Goal: Task Accomplishment & Management: Complete application form

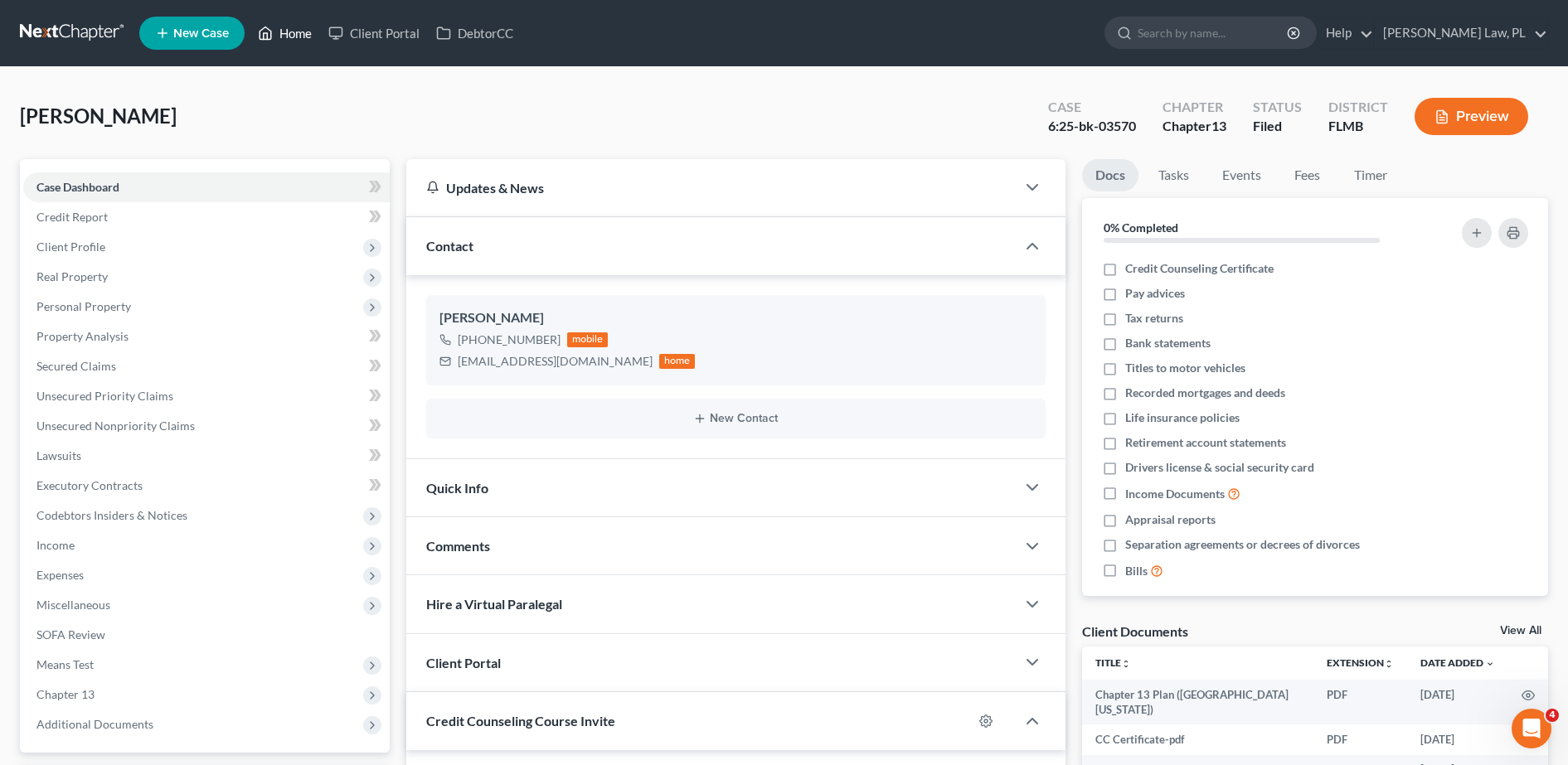
click at [303, 32] on link "Home" at bounding box center [285, 33] width 70 height 30
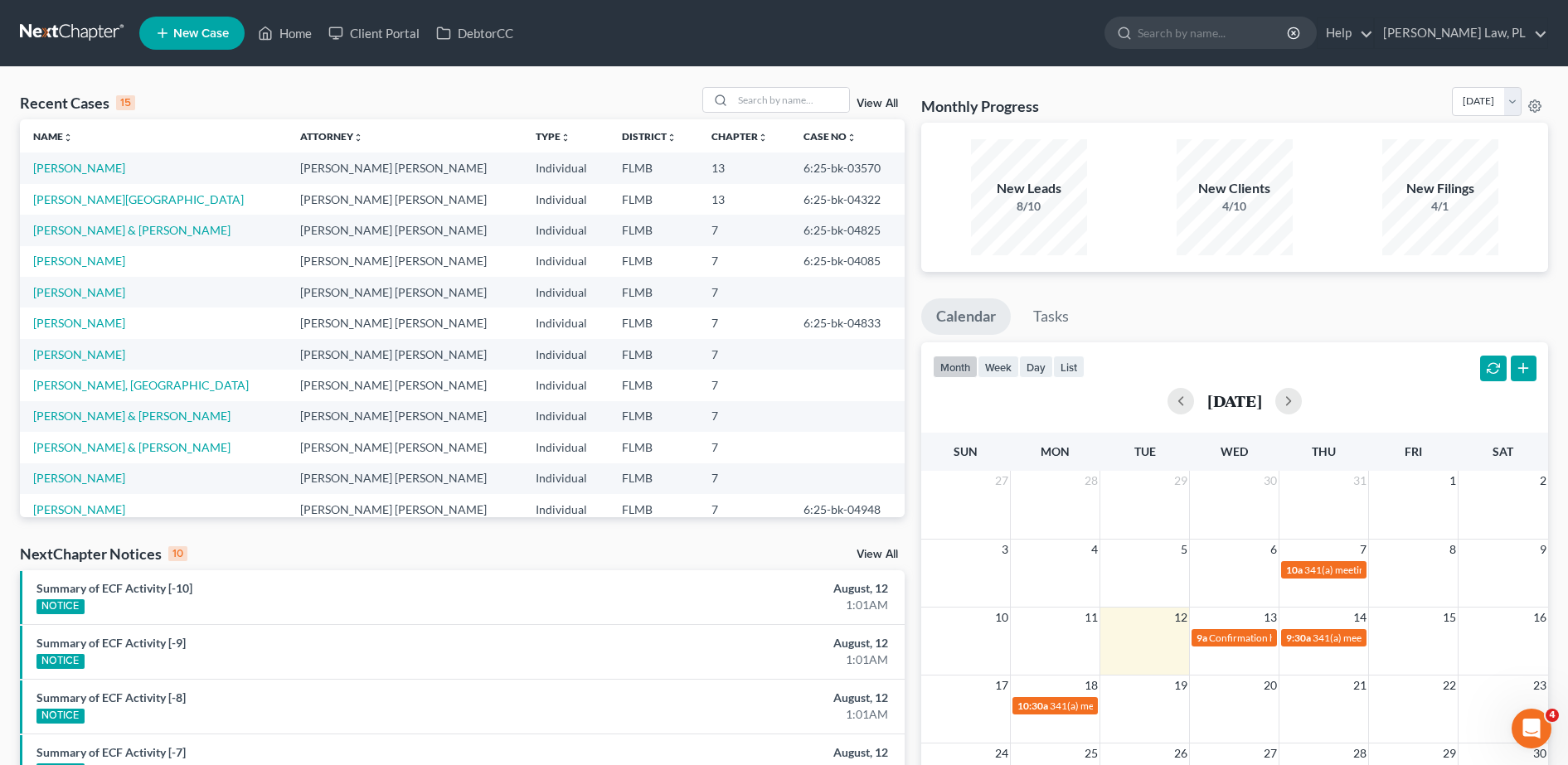
click at [205, 50] on li "New Case" at bounding box center [194, 33] width 111 height 39
click at [208, 28] on span "New Case" at bounding box center [201, 33] width 55 height 13
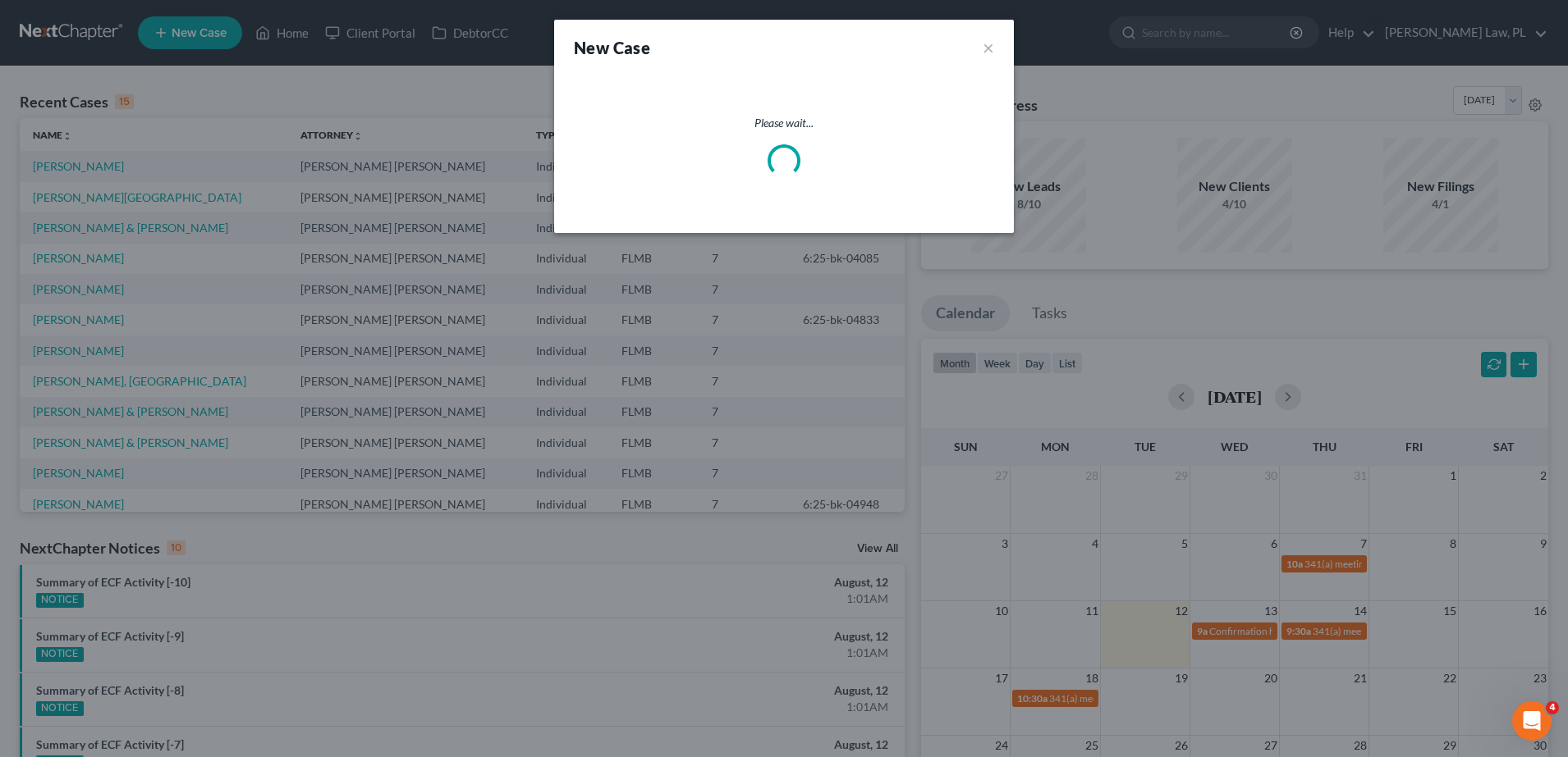
select select "15"
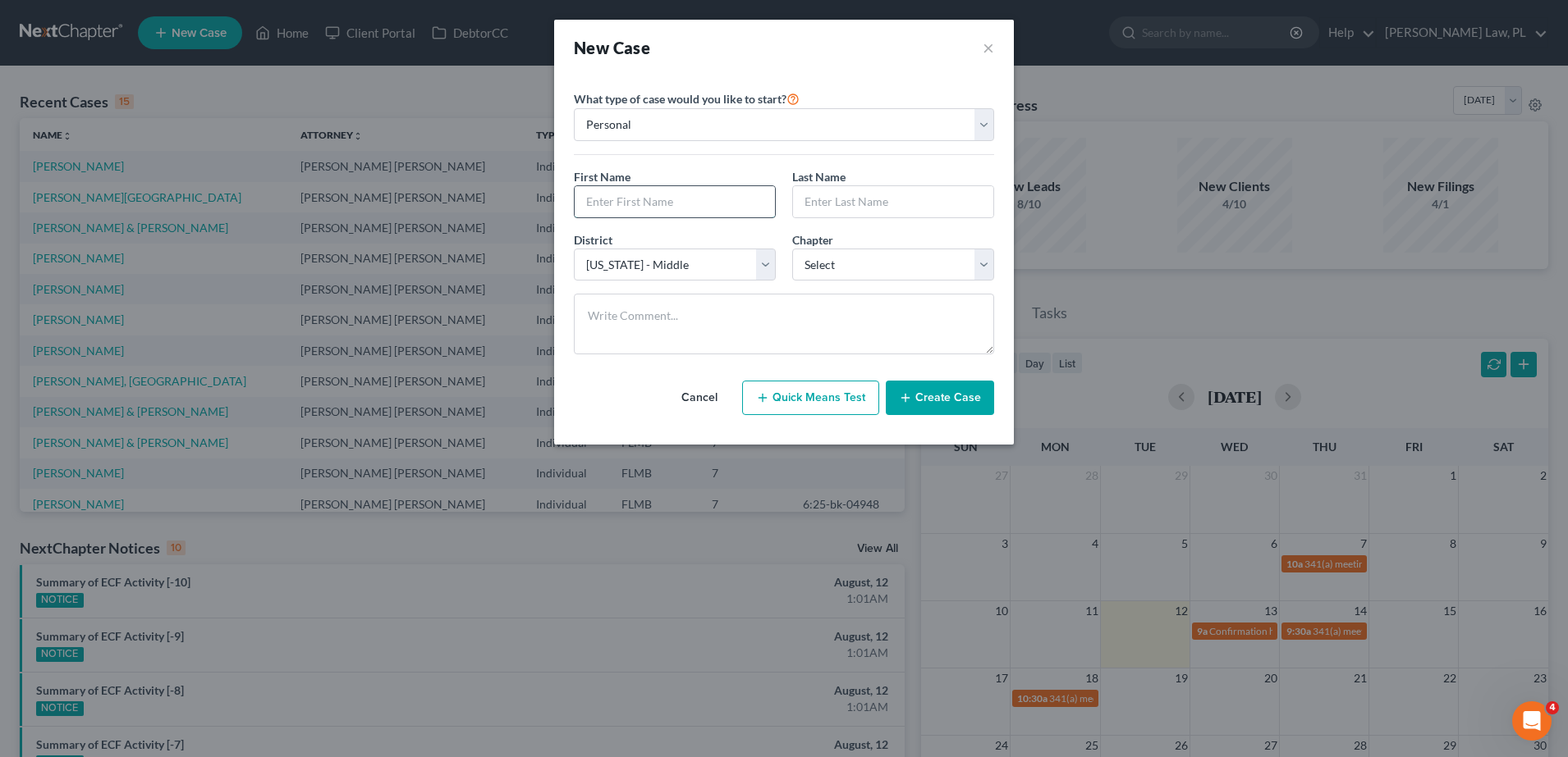
click at [627, 215] on input "text" at bounding box center [675, 202] width 201 height 31
type input "[PERSON_NAME]"
type input "St. [PERSON_NAME]"
click at [846, 269] on select "Select 7 11 12 13" at bounding box center [893, 265] width 202 height 33
select select "0"
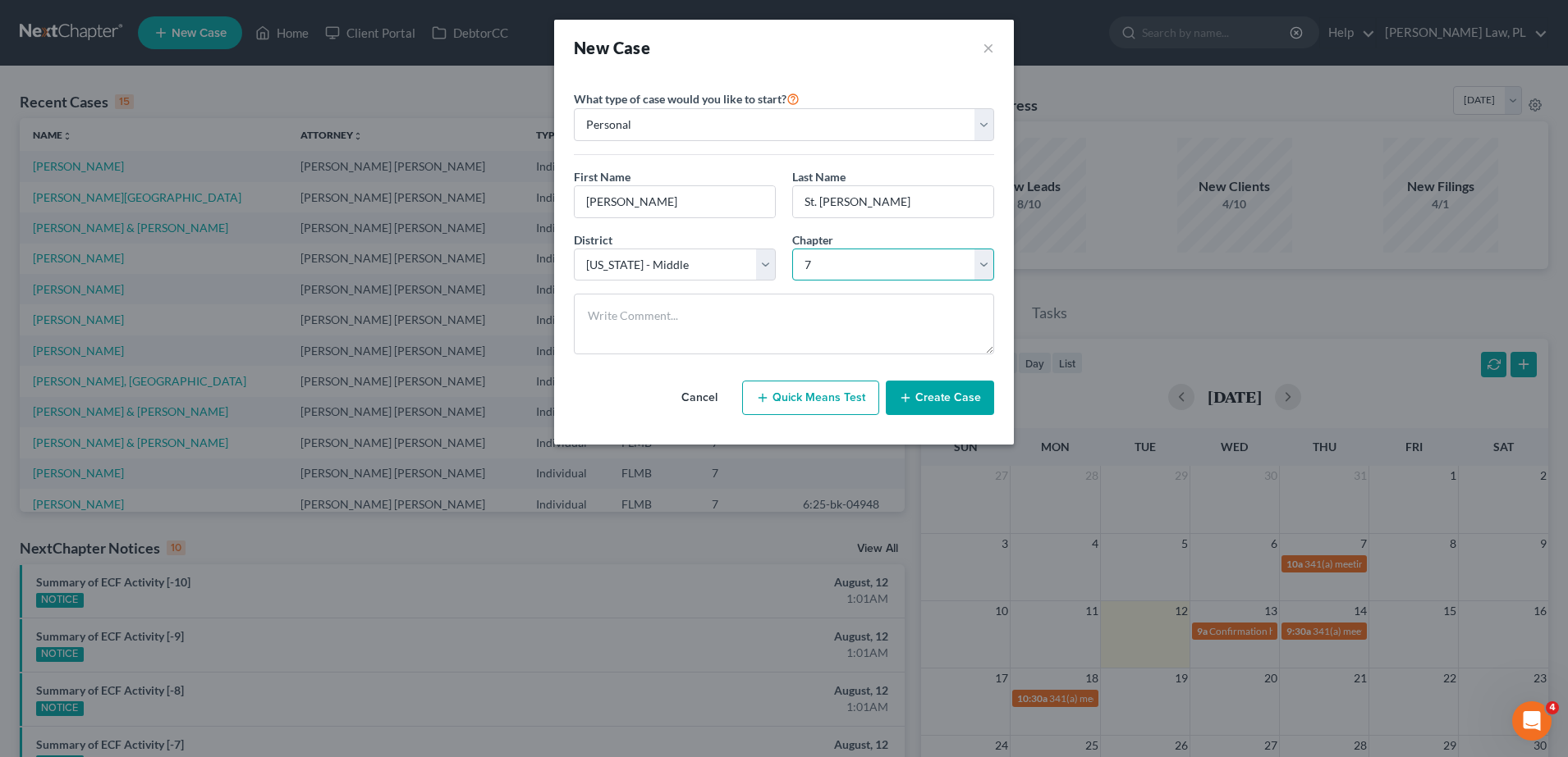
click at [792, 248] on select "Select 7 11 12 13" at bounding box center [893, 265] width 202 height 33
click at [964, 393] on button "Create Case" at bounding box center [940, 398] width 109 height 35
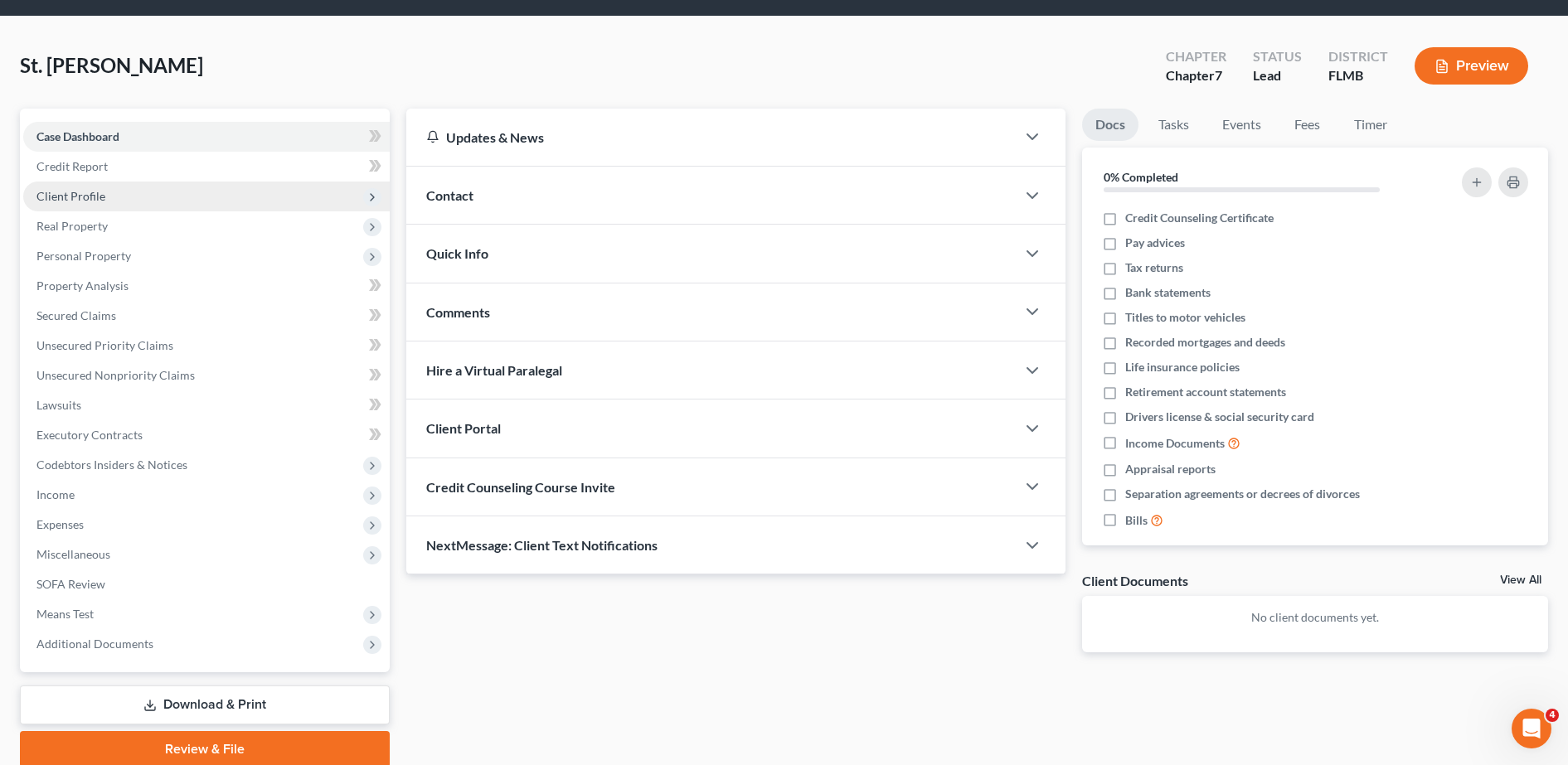
scroll to position [52, 0]
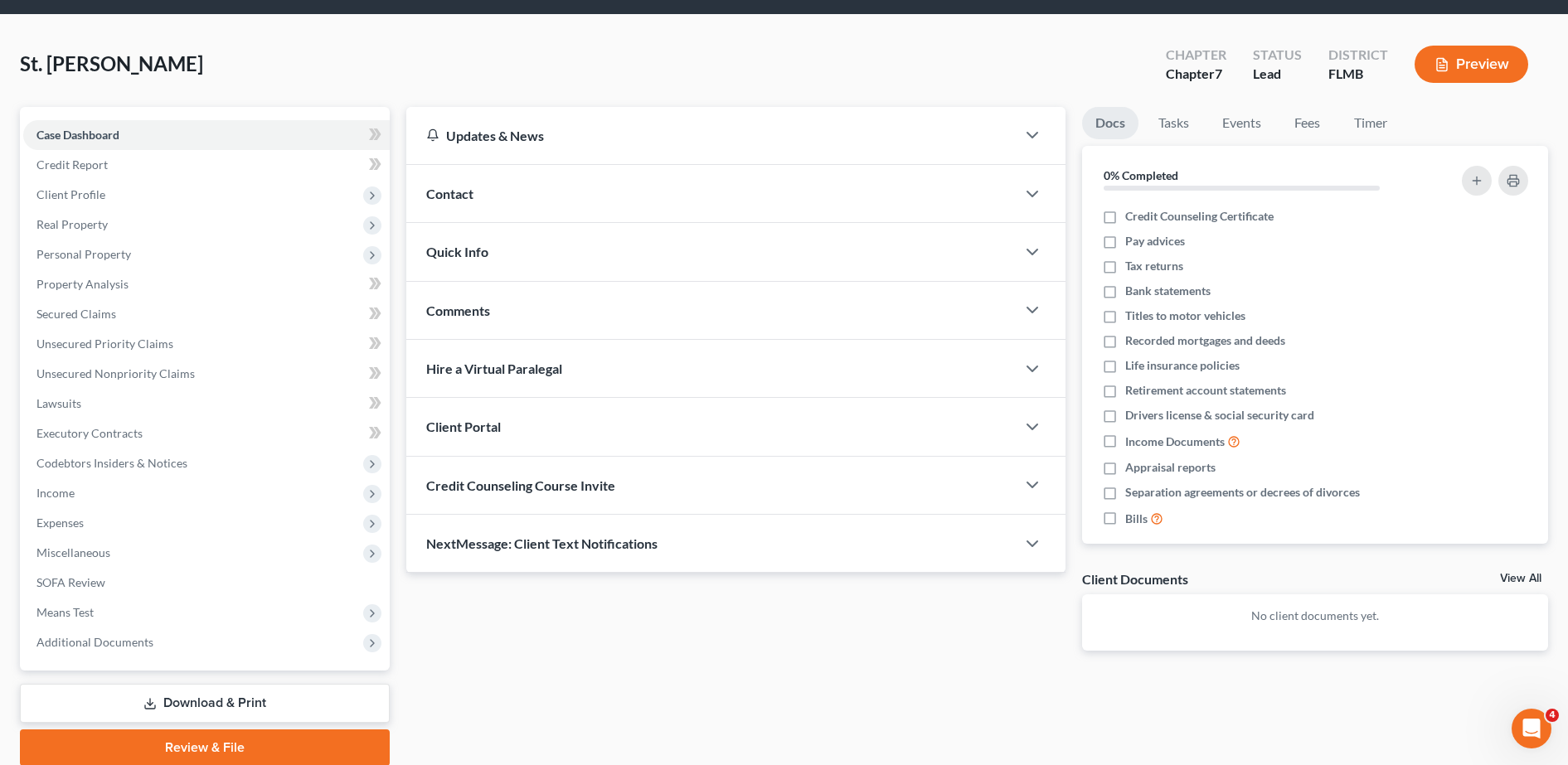
click at [434, 197] on span "Contact" at bounding box center [450, 193] width 47 height 16
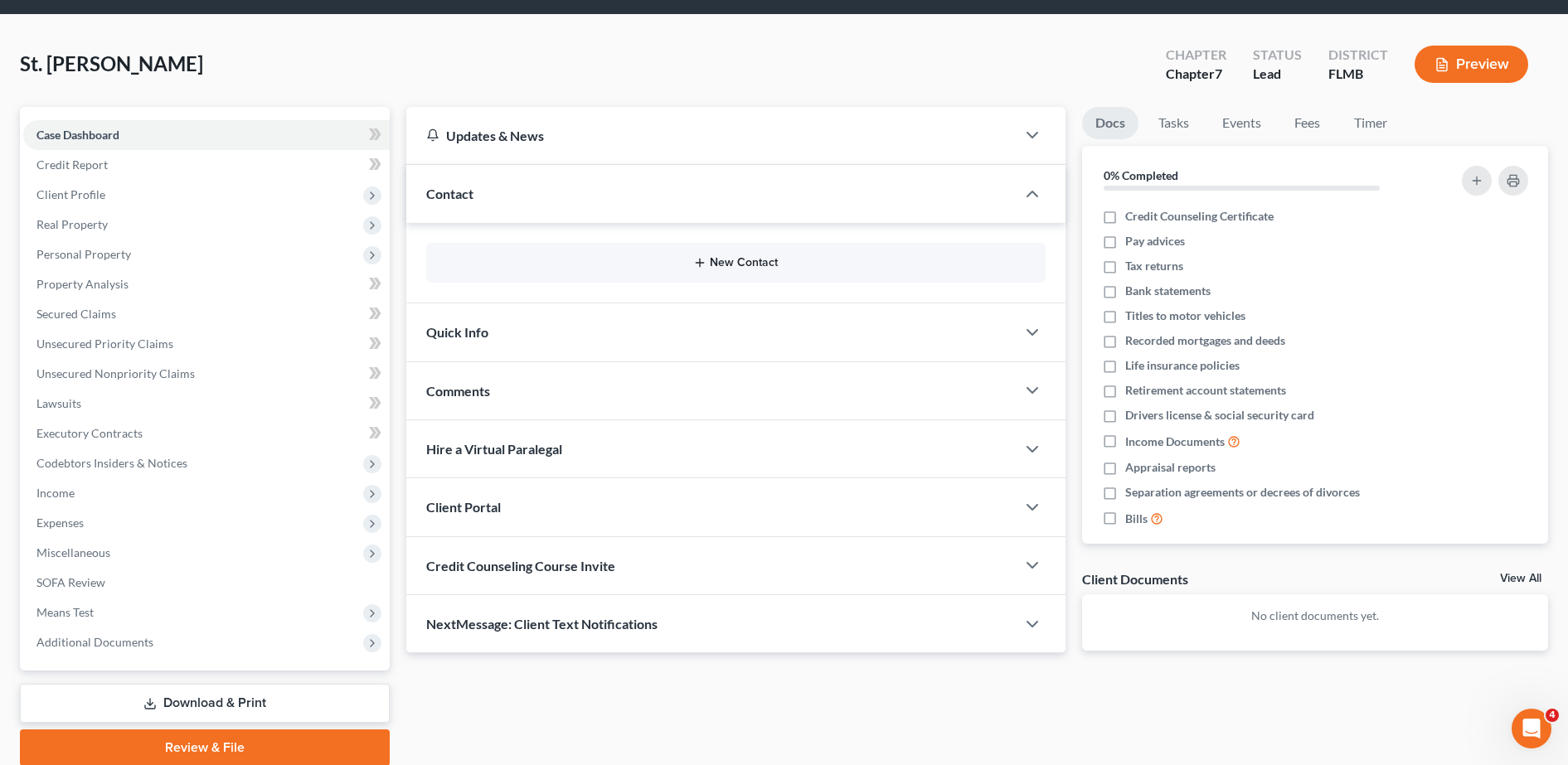
click at [574, 262] on button "New Contact" at bounding box center [736, 263] width 593 height 13
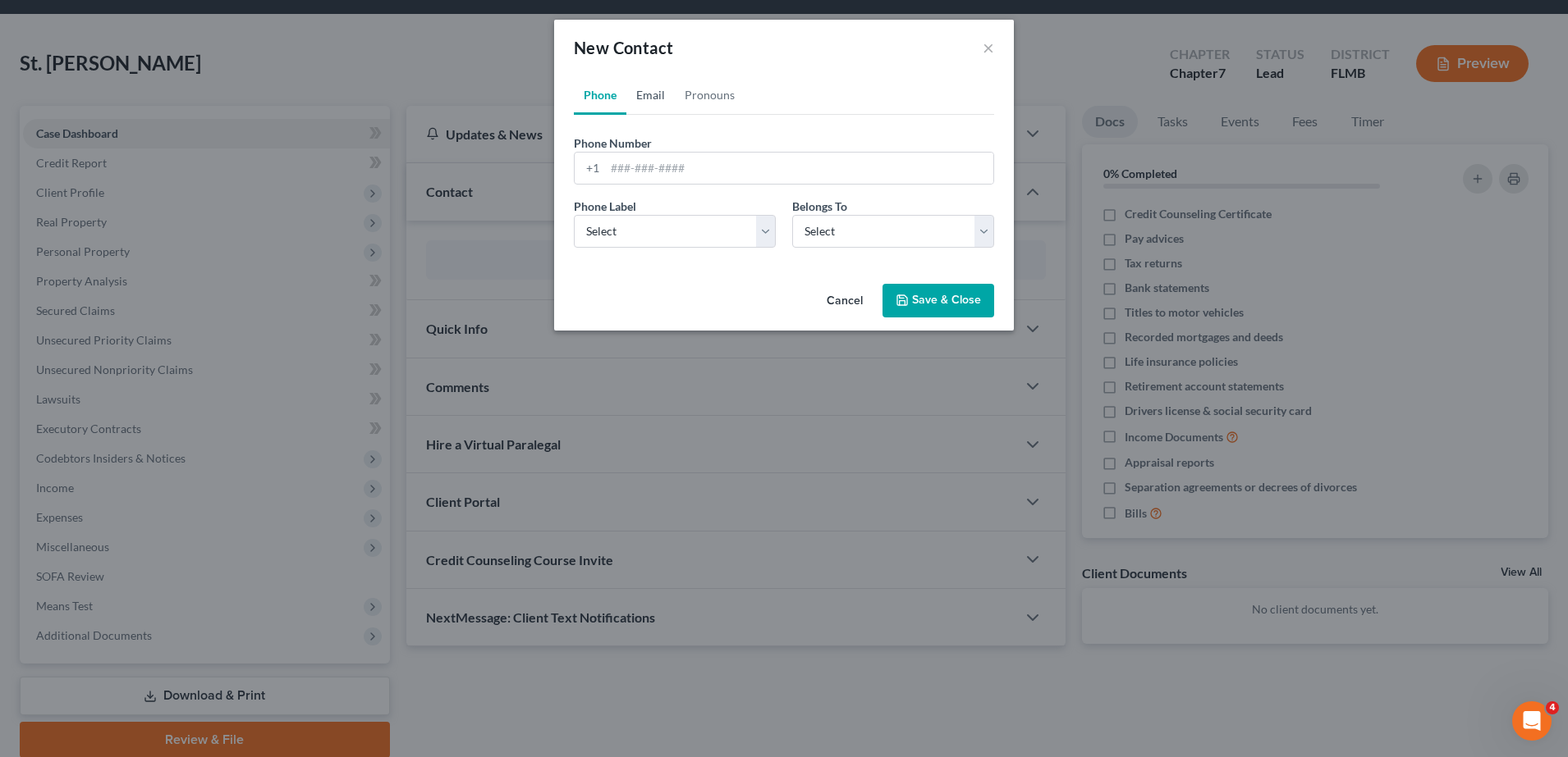
click at [660, 94] on link "Email" at bounding box center [651, 95] width 48 height 40
click at [675, 161] on input "email" at bounding box center [799, 168] width 389 height 31
type input "[EMAIL_ADDRESS][DOMAIN_NAME]"
drag, startPoint x: 893, startPoint y: 239, endPoint x: 847, endPoint y: 238, distance: 46.0
click at [847, 238] on select "Select Client Other" at bounding box center [893, 232] width 202 height 33
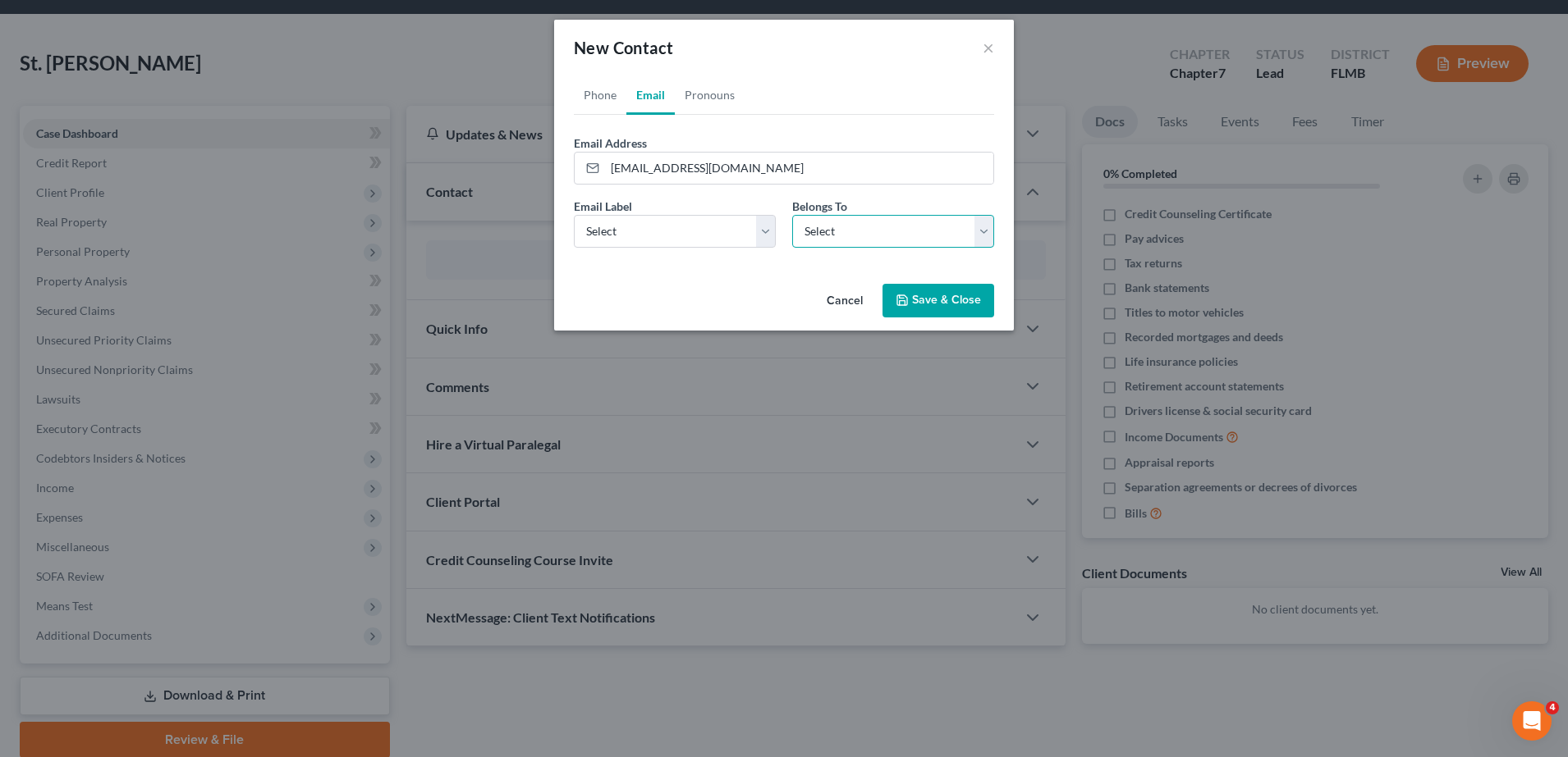
select select "0"
click at [792, 215] on select "Select Client Other" at bounding box center [893, 232] width 202 height 33
click at [714, 234] on select "Select Home Work Other" at bounding box center [675, 232] width 202 height 33
select select "0"
click at [573, 215] on select "Select Home Work Other" at bounding box center [675, 232] width 202 height 33
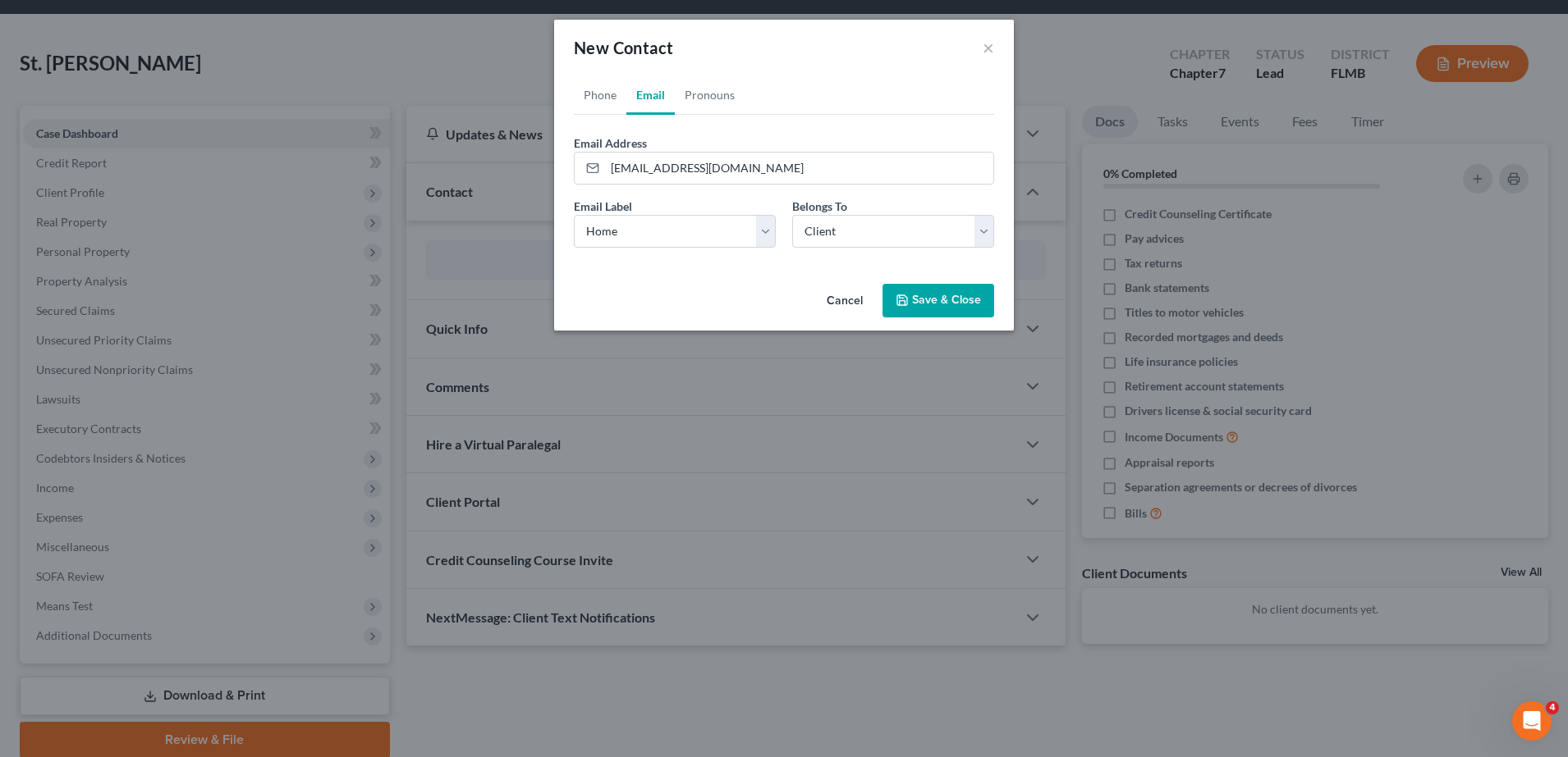
click at [932, 294] on button "Save & Close" at bounding box center [938, 301] width 112 height 35
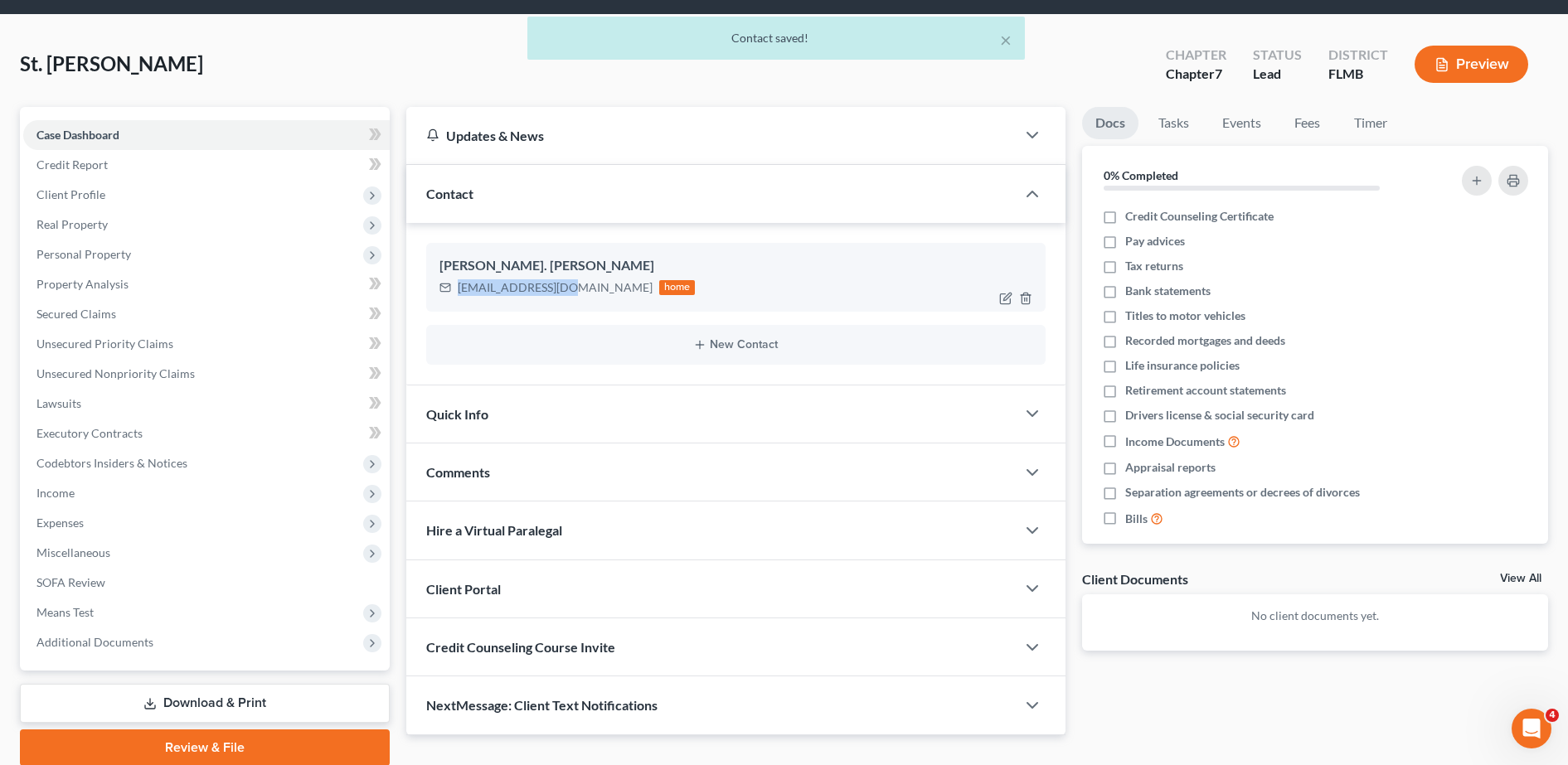
drag, startPoint x: 454, startPoint y: 290, endPoint x: 563, endPoint y: 295, distance: 109.1
click at [563, 295] on div "[EMAIL_ADDRESS][DOMAIN_NAME] home" at bounding box center [568, 288] width 256 height 22
copy div "[EMAIL_ADDRESS][DOMAIN_NAME]"
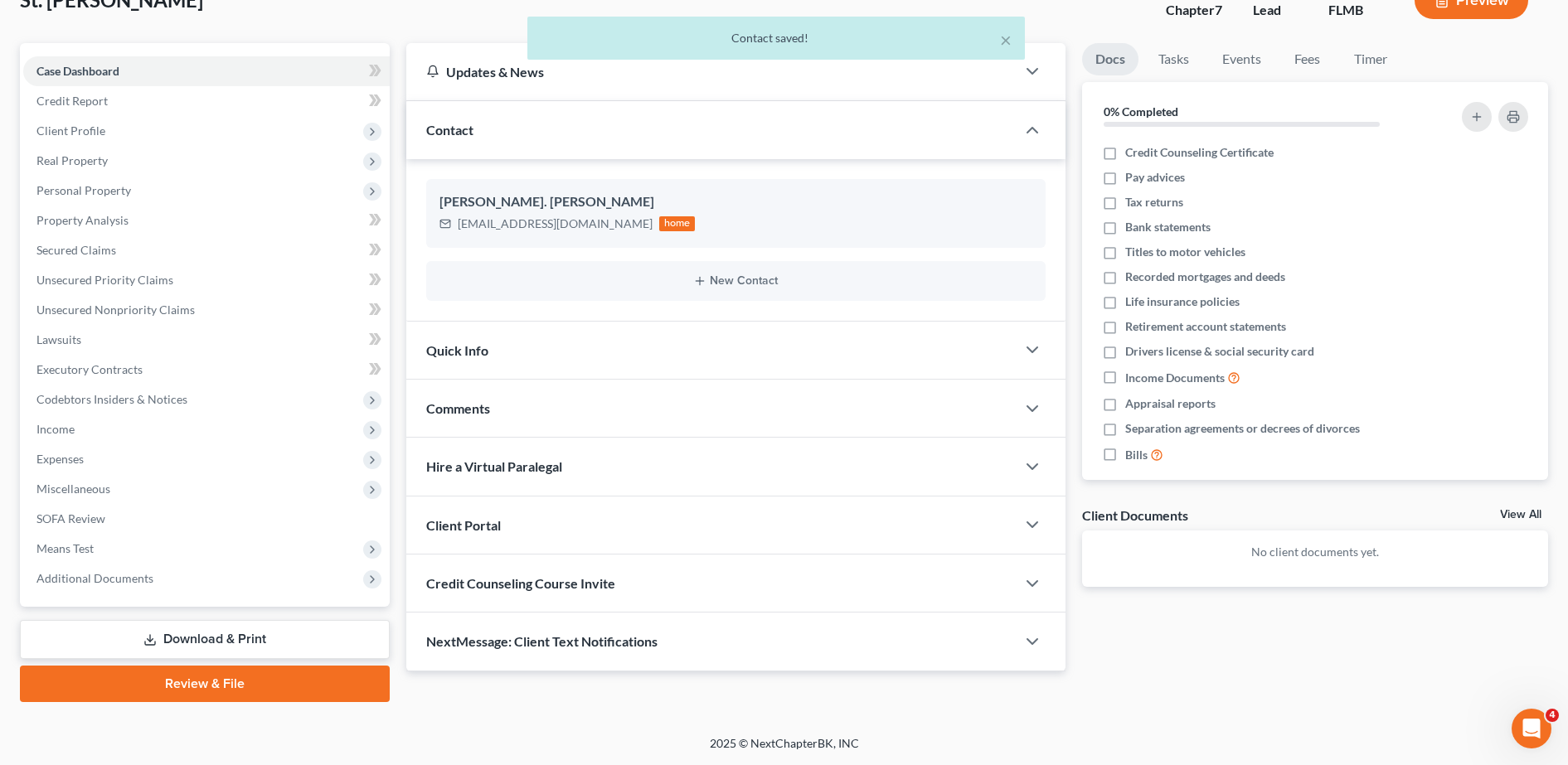
click at [591, 571] on div "Credit Counseling Course Invite" at bounding box center [711, 583] width 609 height 57
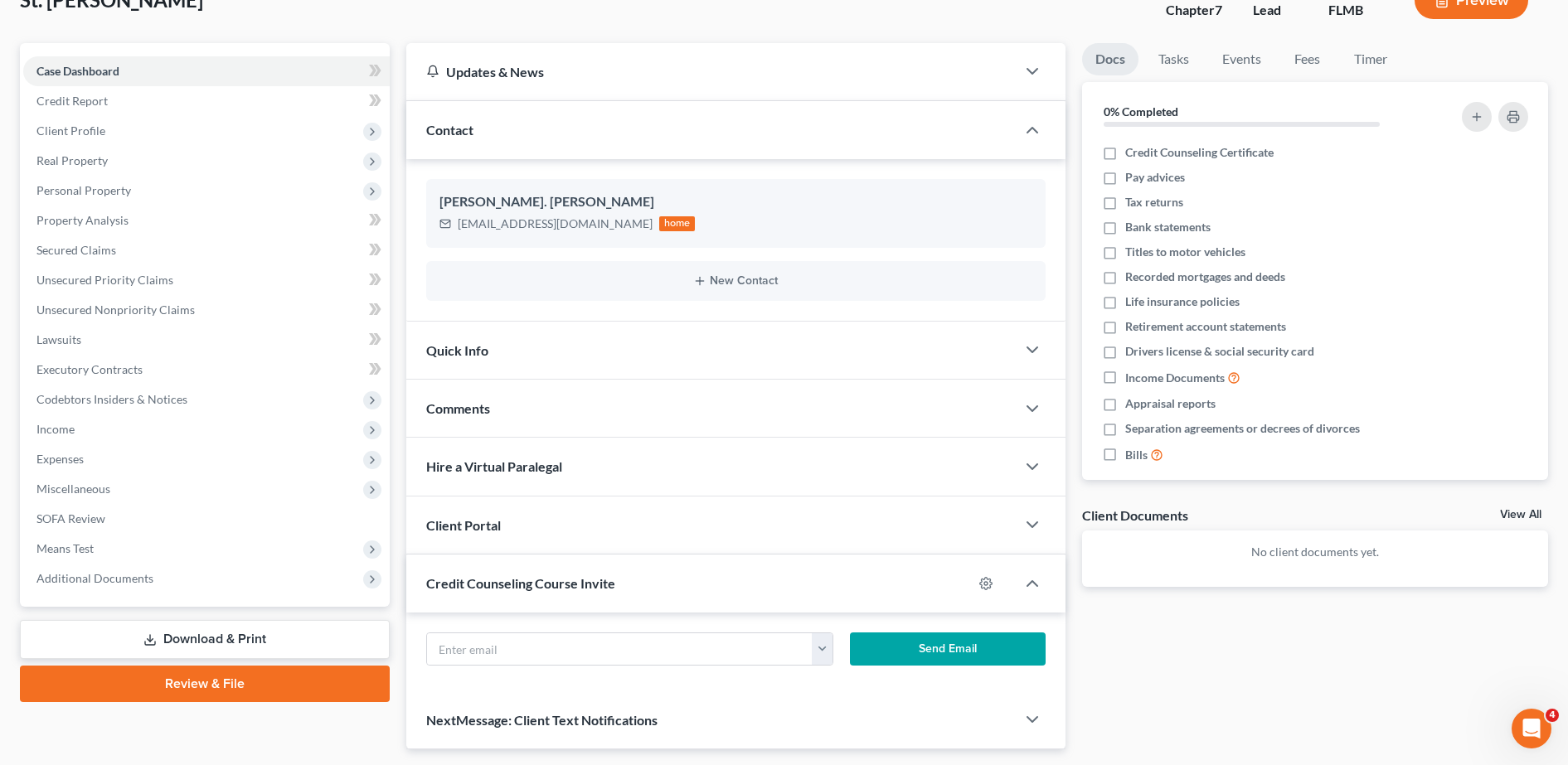
scroll to position [172, 0]
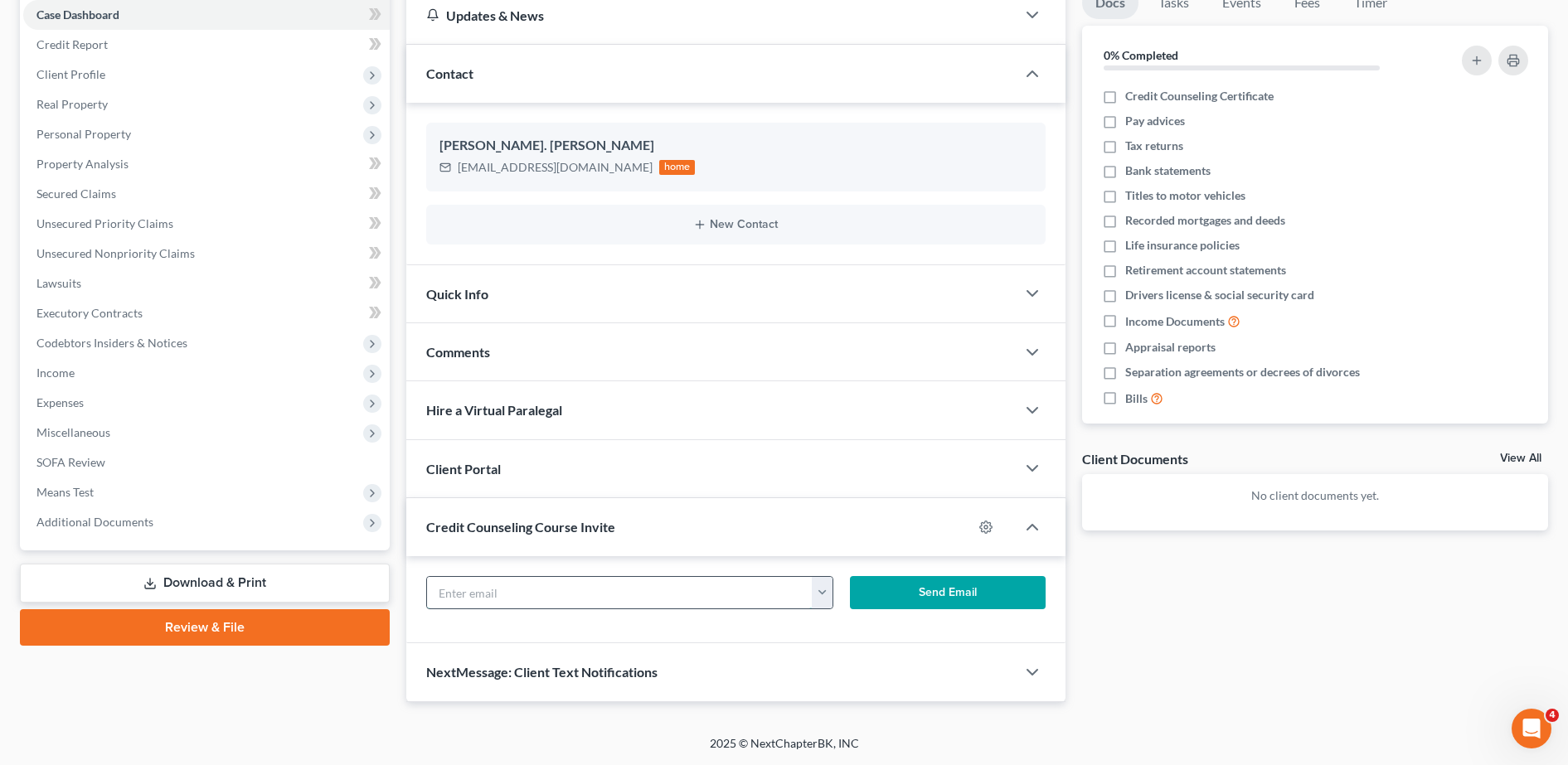
click at [557, 580] on input "text" at bounding box center [620, 593] width 387 height 32
paste input "[EMAIL_ADDRESS][DOMAIN_NAME]"
type input "[EMAIL_ADDRESS][DOMAIN_NAME]"
click at [417, 629] on div "[EMAIL_ADDRESS][DOMAIN_NAME] [EMAIL_ADDRESS][DOMAIN_NAME] Send Email" at bounding box center [735, 600] width 659 height 87
click at [928, 593] on button "Send Email" at bounding box center [948, 593] width 196 height 33
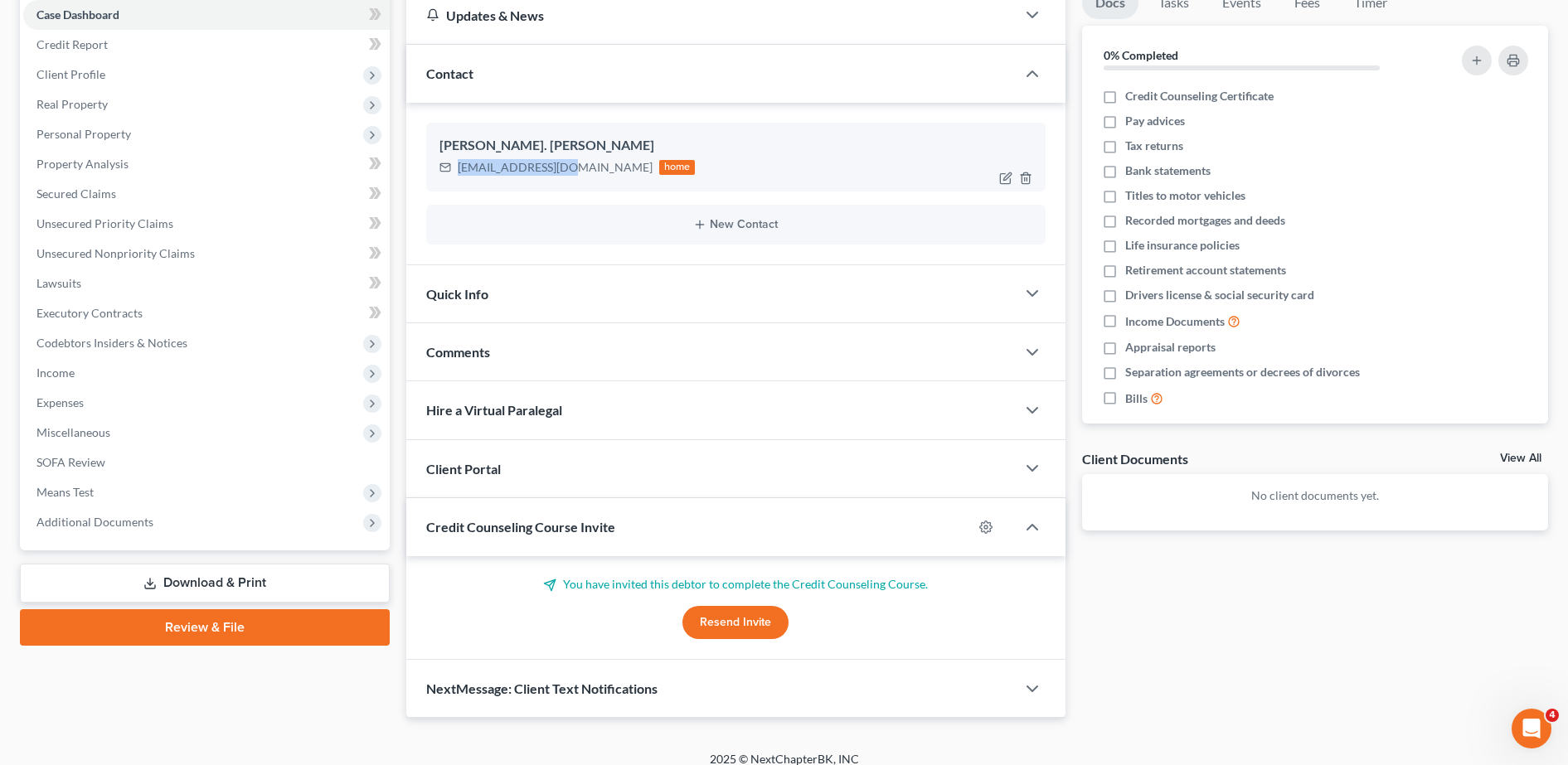
drag, startPoint x: 460, startPoint y: 167, endPoint x: 560, endPoint y: 181, distance: 101.0
click at [560, 181] on div "[PERSON_NAME]. Pierre [EMAIL_ADDRESS][DOMAIN_NAME] home" at bounding box center [736, 157] width 619 height 68
copy div "[EMAIL_ADDRESS][DOMAIN_NAME]"
